Goal: Book appointment/travel/reservation

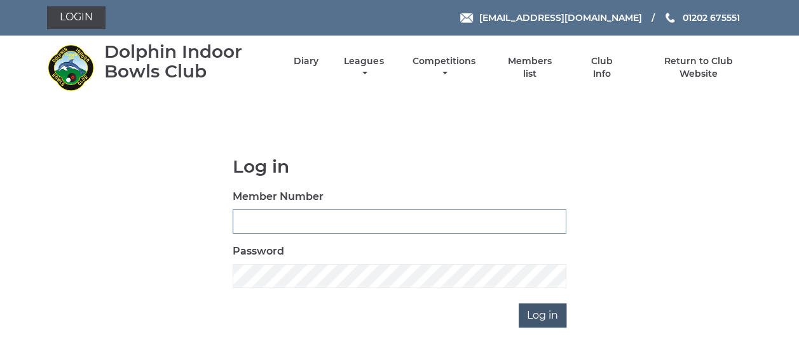
type input "3863"
click at [550, 315] on input "Log in" at bounding box center [543, 316] width 48 height 24
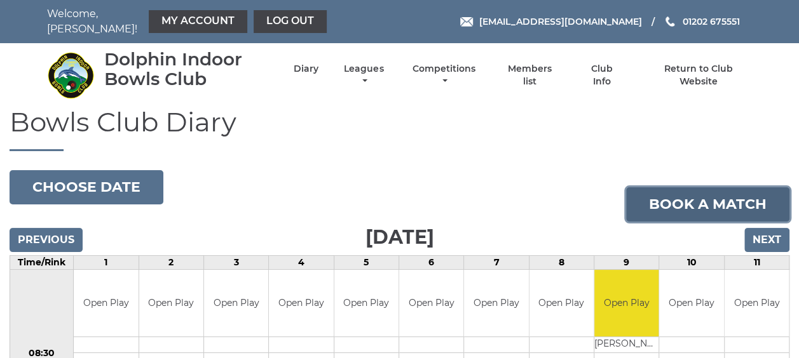
click at [662, 206] on link "Book a match" at bounding box center [707, 204] width 163 height 34
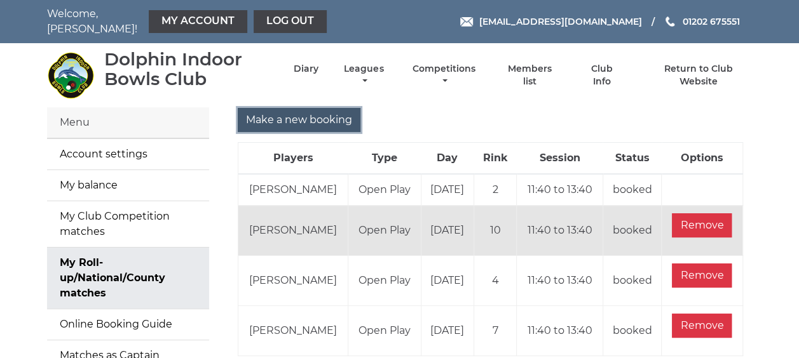
click at [322, 114] on input "Make a new booking" at bounding box center [299, 120] width 123 height 24
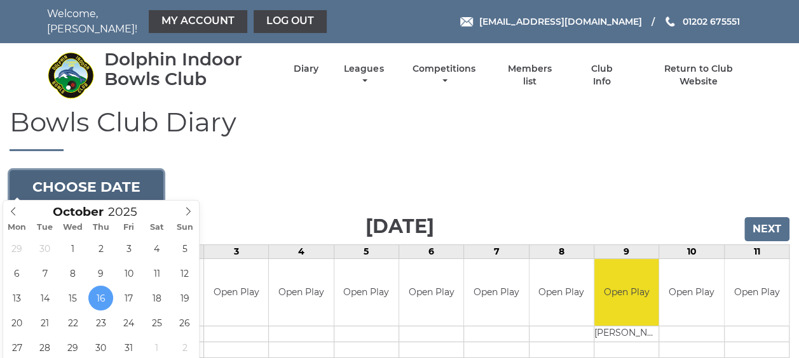
click at [151, 184] on button "Choose date" at bounding box center [87, 187] width 154 height 34
type input "[DATE]"
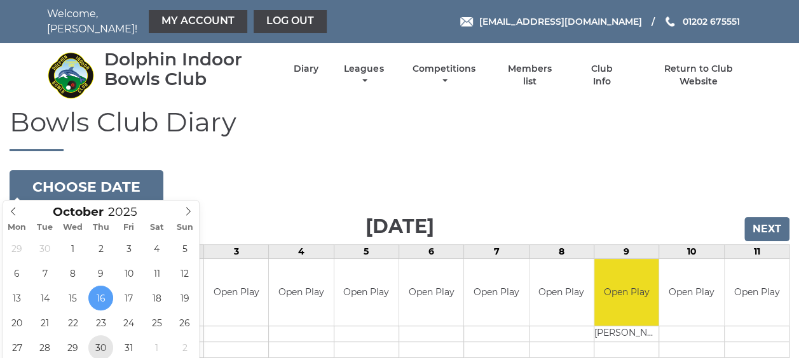
scroll to position [2, 0]
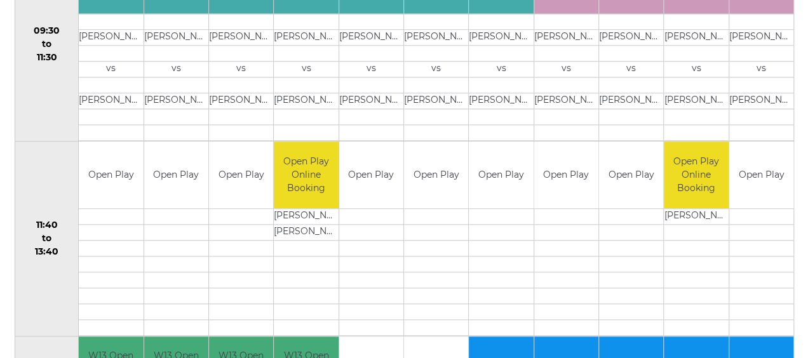
scroll to position [508, 0]
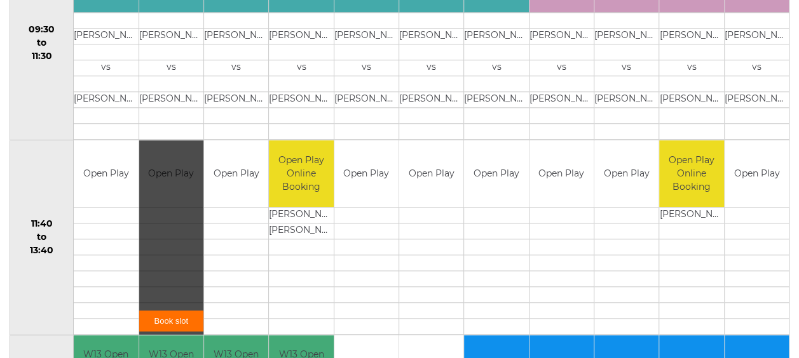
click at [175, 315] on link "Book slot" at bounding box center [171, 321] width 64 height 21
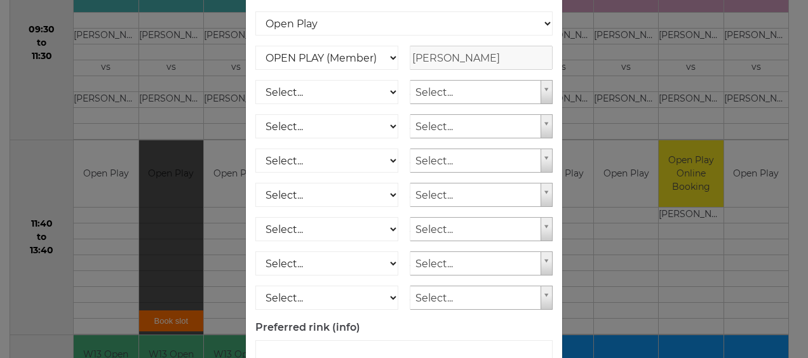
scroll to position [230, 0]
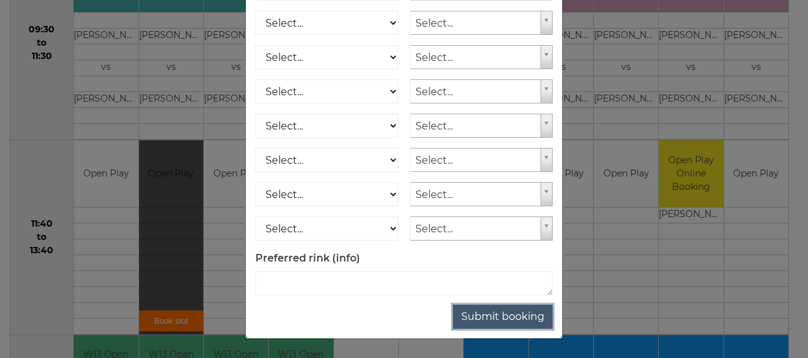
click at [486, 315] on button "Submit booking" at bounding box center [503, 317] width 100 height 24
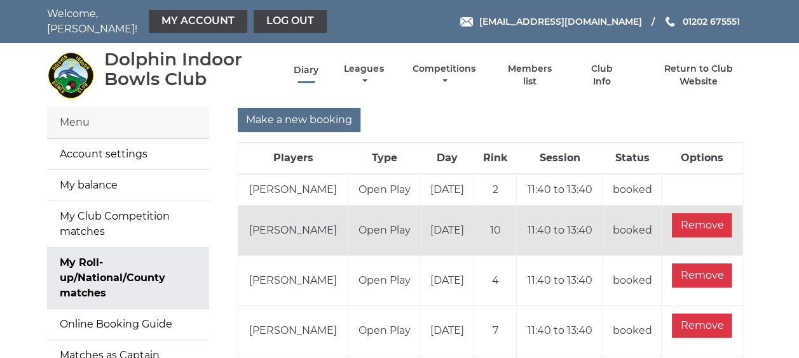
click at [313, 64] on link "Diary" at bounding box center [306, 70] width 25 height 12
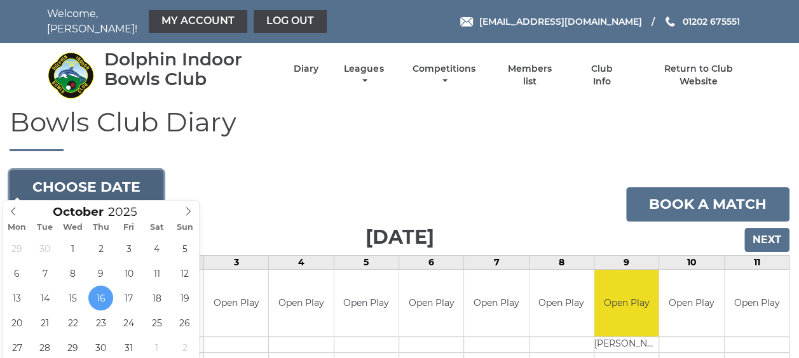
click at [128, 170] on button "Choose date" at bounding box center [87, 187] width 154 height 34
type input "[DATE]"
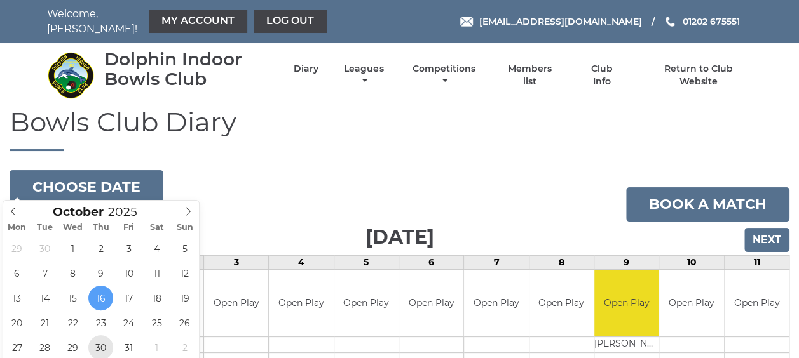
scroll to position [2, 0]
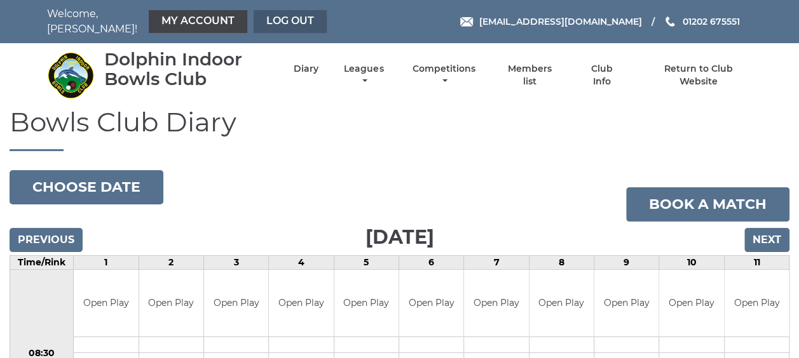
click at [289, 20] on link "Log out" at bounding box center [290, 21] width 73 height 23
